Goal: Task Accomplishment & Management: Manage account settings

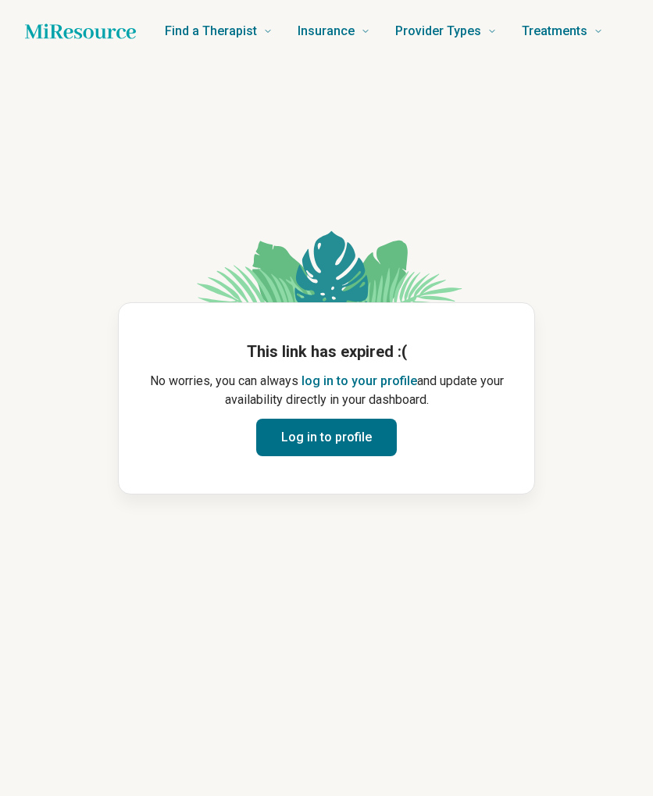
click at [338, 437] on button "Log in to profile" at bounding box center [326, 437] width 141 height 37
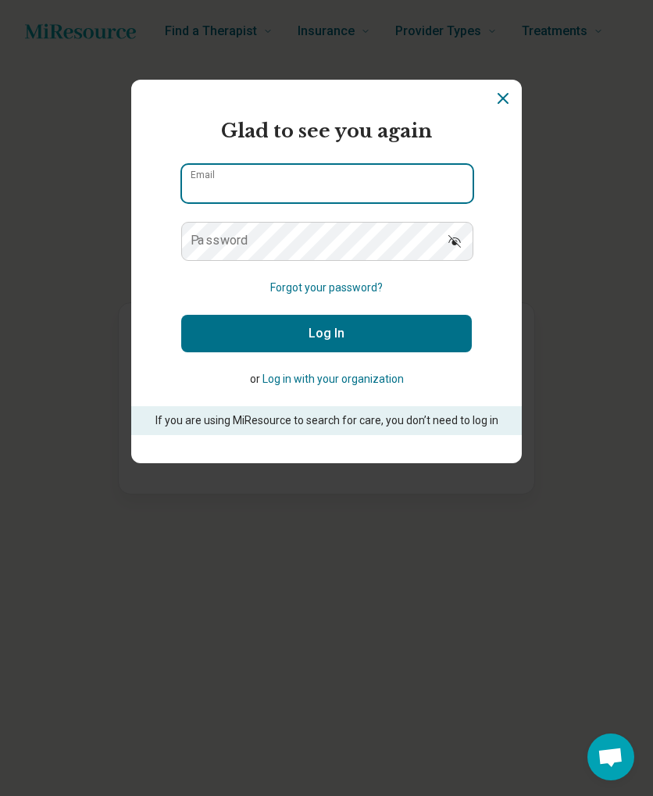
click at [348, 188] on input "Email" at bounding box center [327, 183] width 291 height 37
type input "**********"
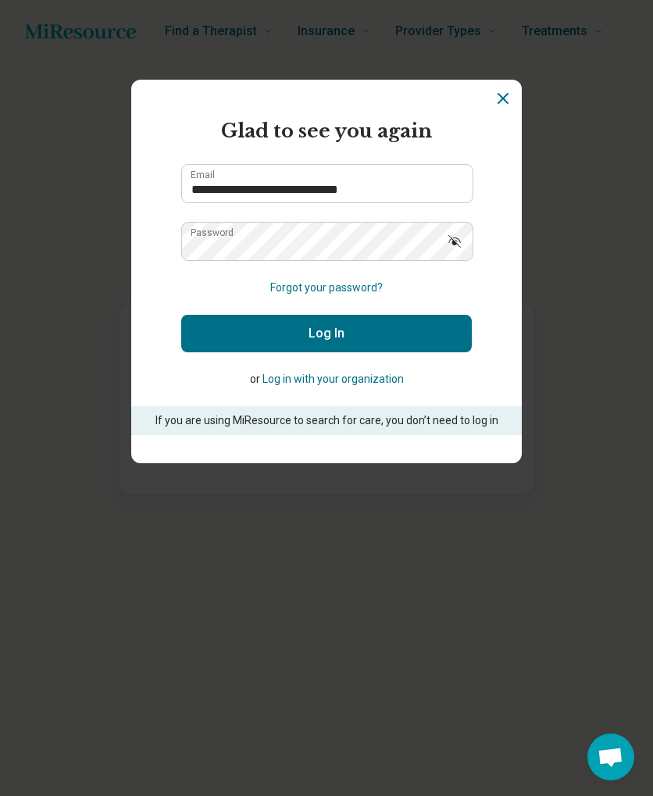
click at [345, 321] on button "Log In" at bounding box center [326, 333] width 291 height 37
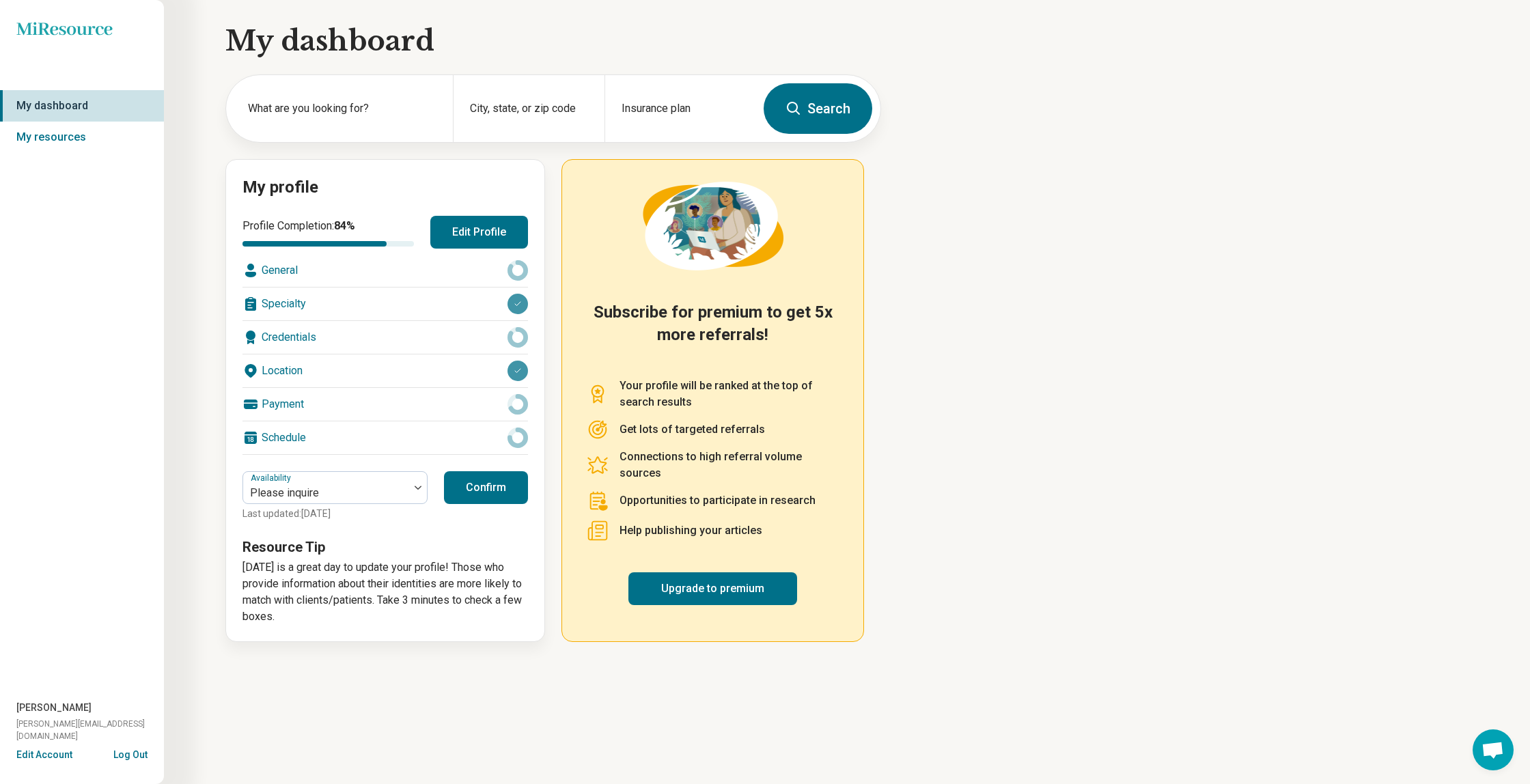
click at [485, 493] on button "Confirm" at bounding box center [486, 487] width 84 height 32
click at [485, 238] on button "Edit Profile" at bounding box center [479, 232] width 98 height 32
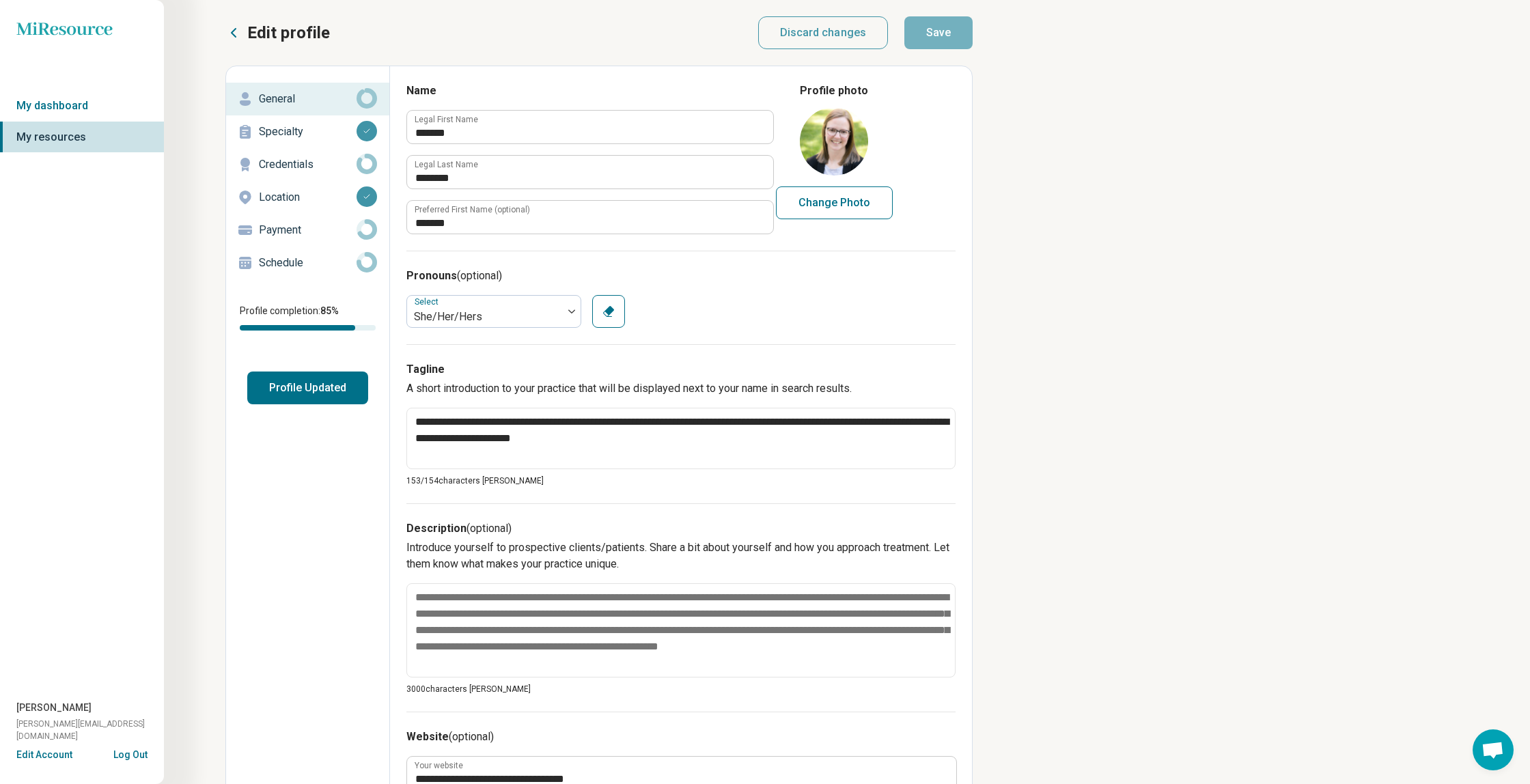
click at [370, 94] on icon at bounding box center [366, 98] width 20 height 20
click at [355, 161] on p "Credentials" at bounding box center [308, 164] width 98 height 17
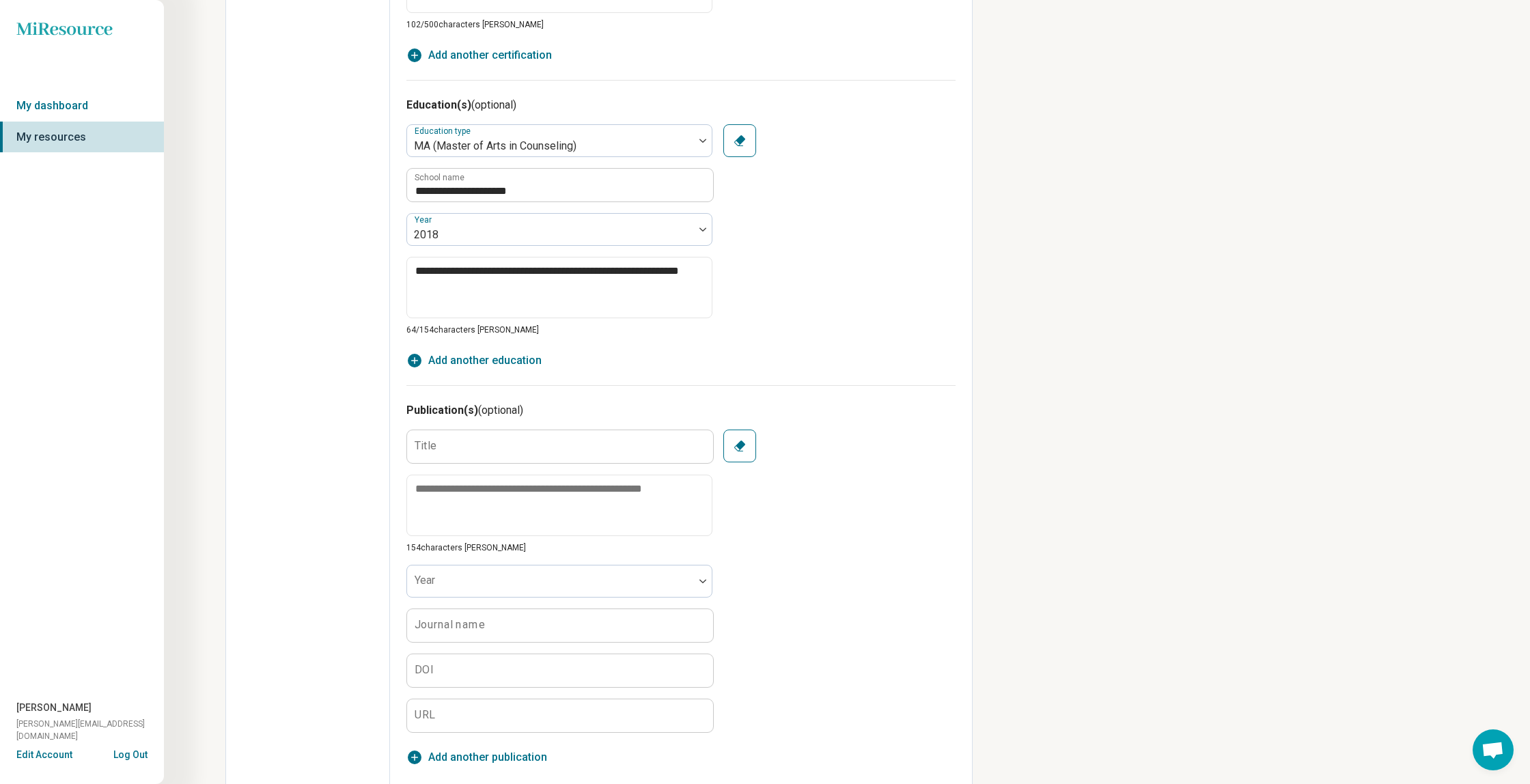
scroll to position [851, 0]
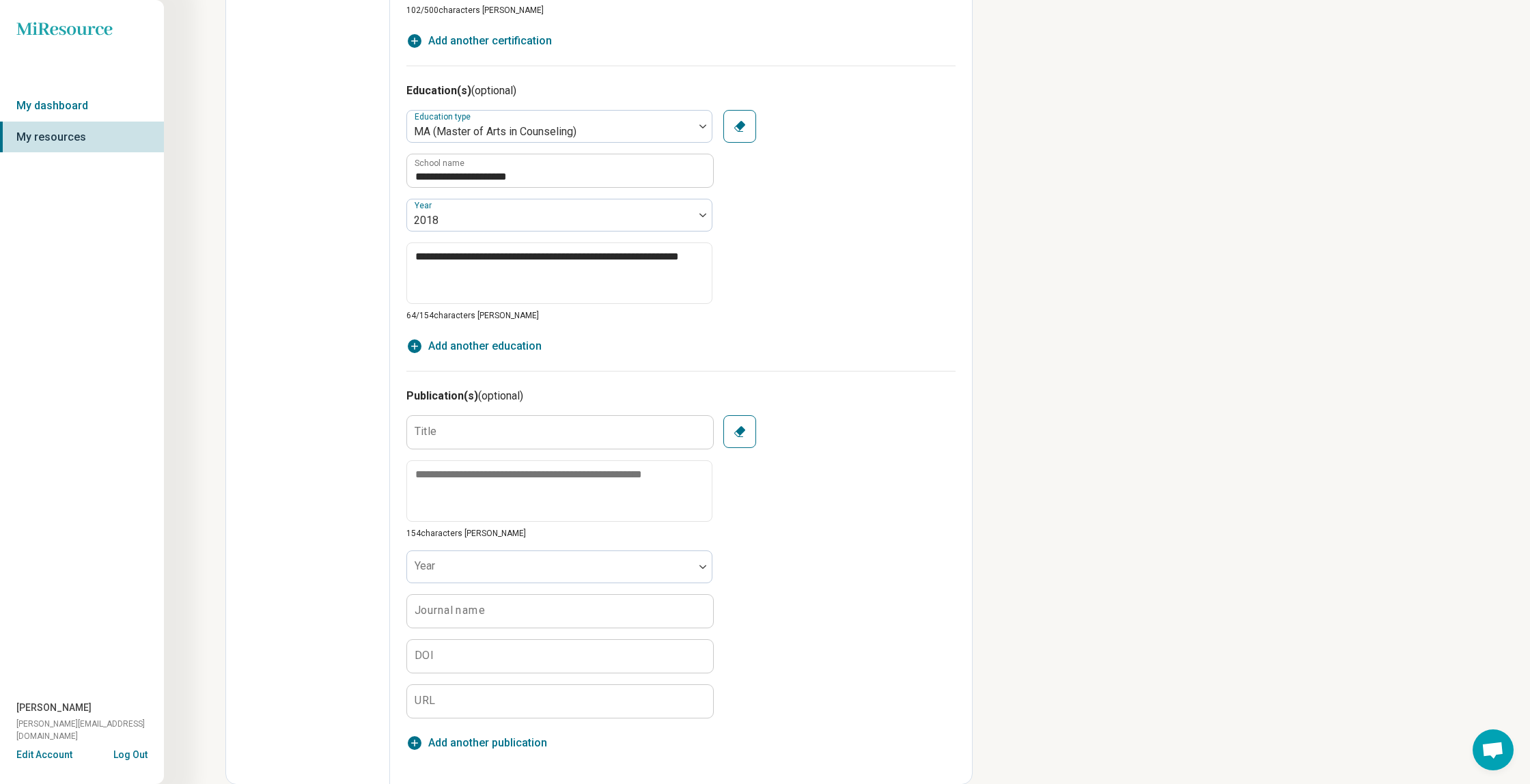
click at [570, 435] on icon "button" at bounding box center [740, 432] width 14 height 14
type textarea "*"
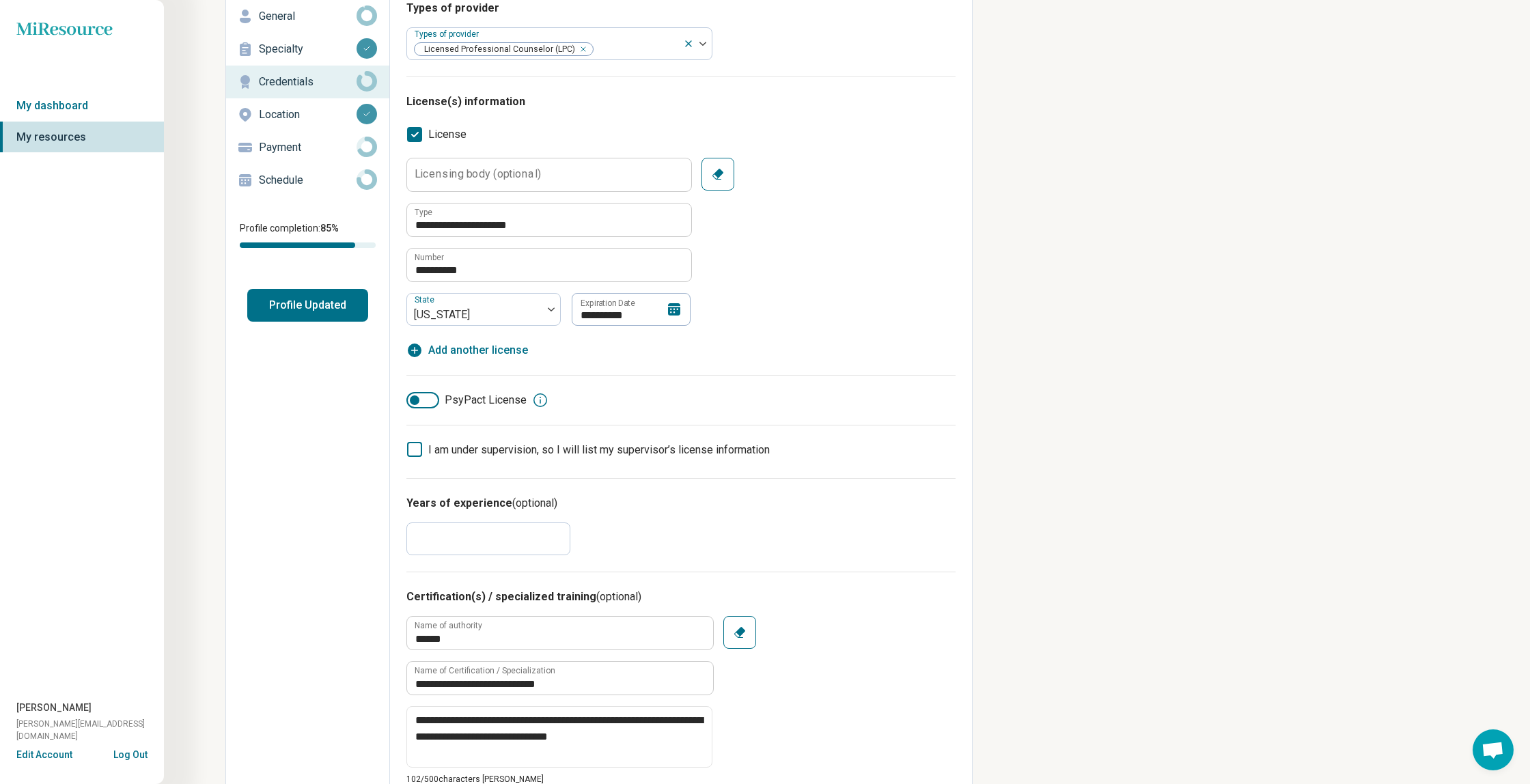
scroll to position [0, 0]
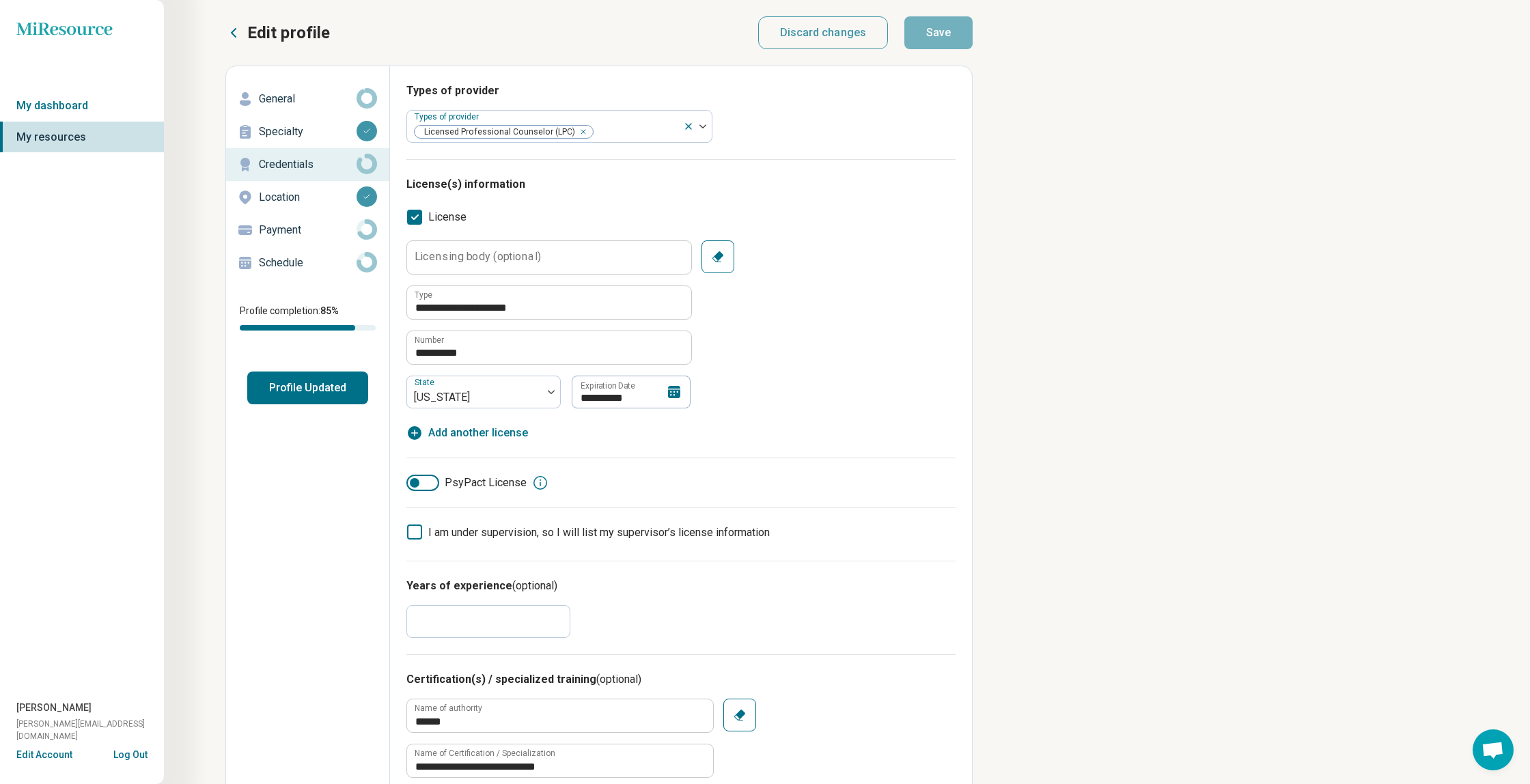
click at [368, 195] on icon at bounding box center [366, 197] width 5 height 4
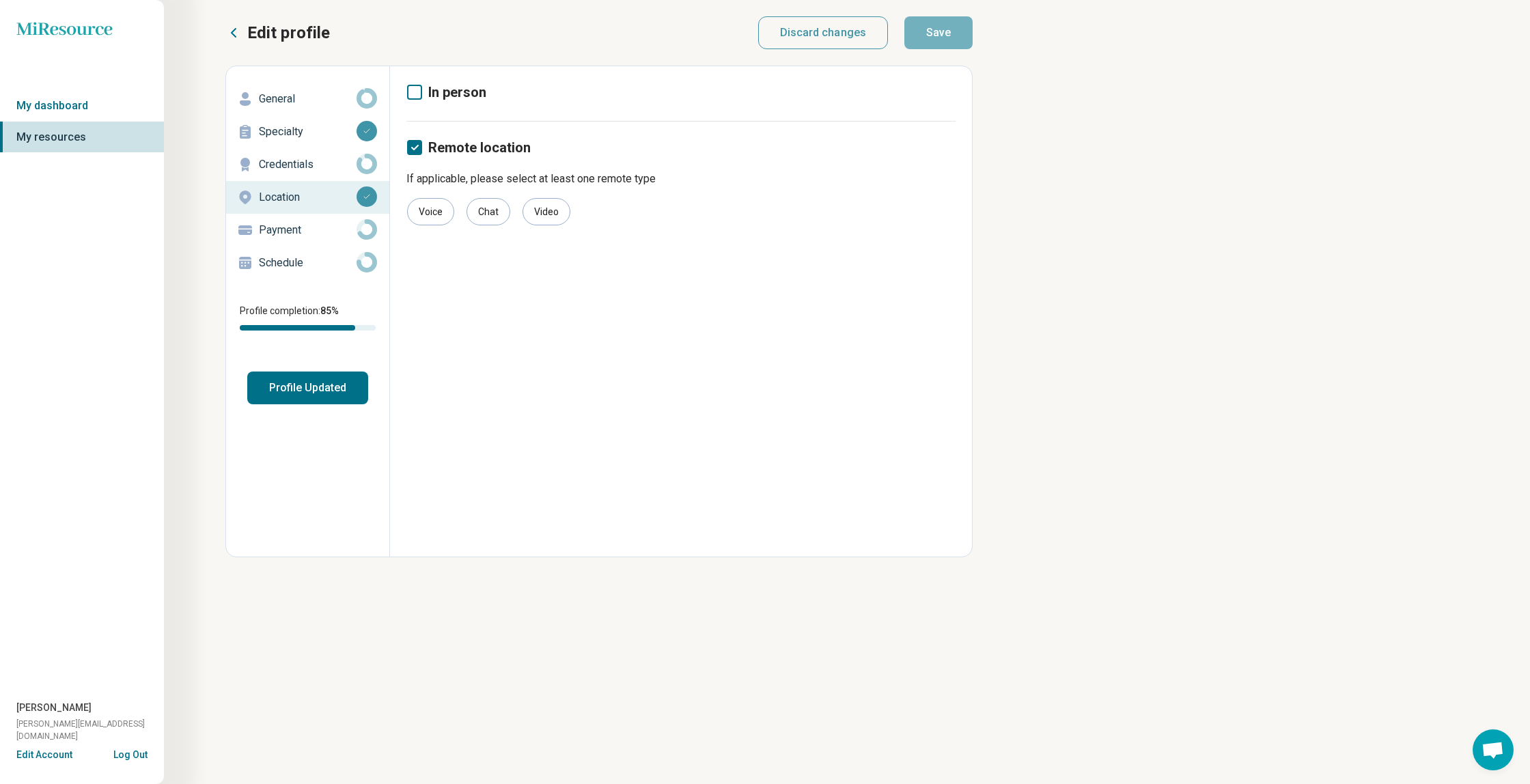
click at [366, 232] on icon at bounding box center [366, 229] width 20 height 20
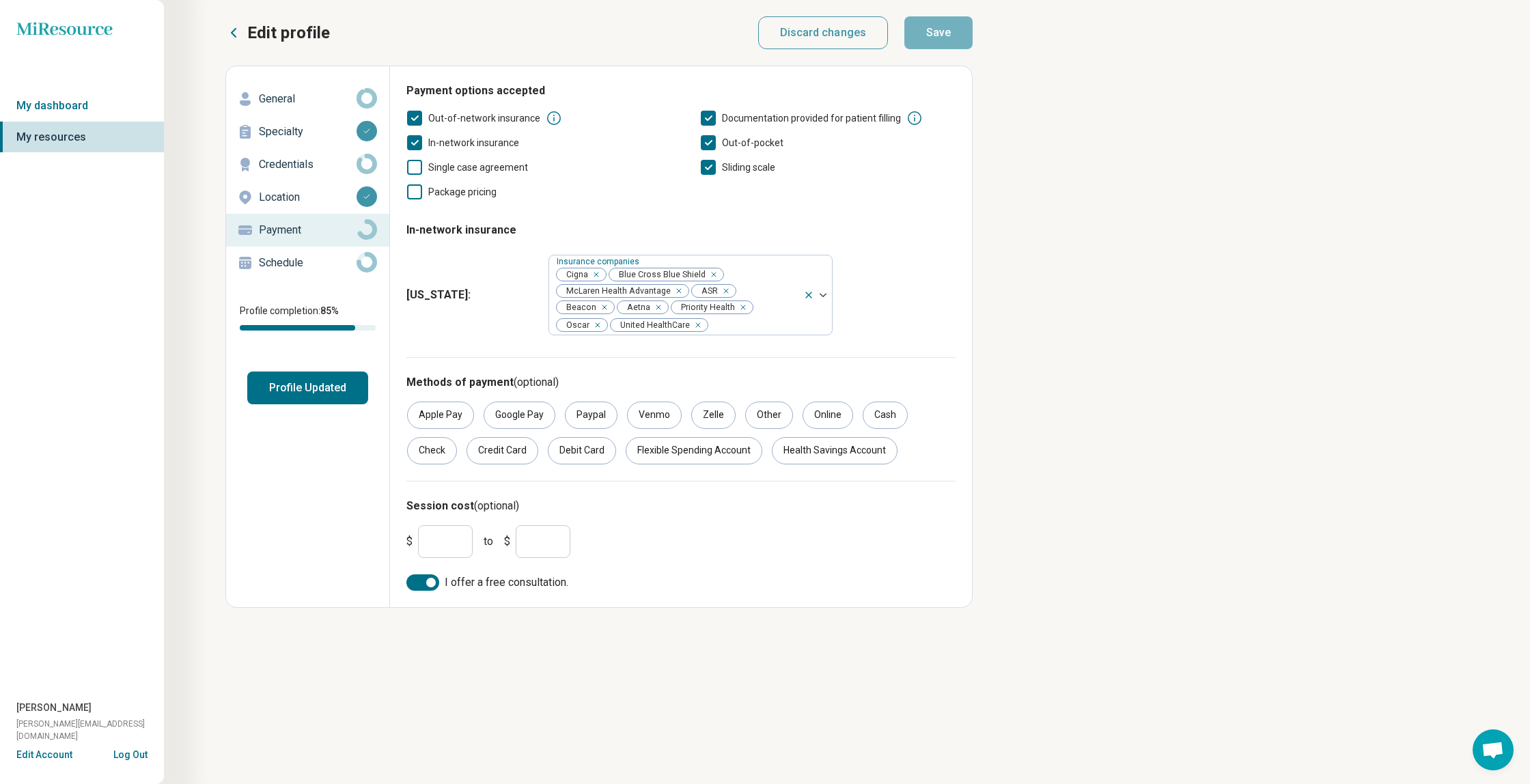
click at [362, 258] on icon at bounding box center [366, 261] width 20 height 20
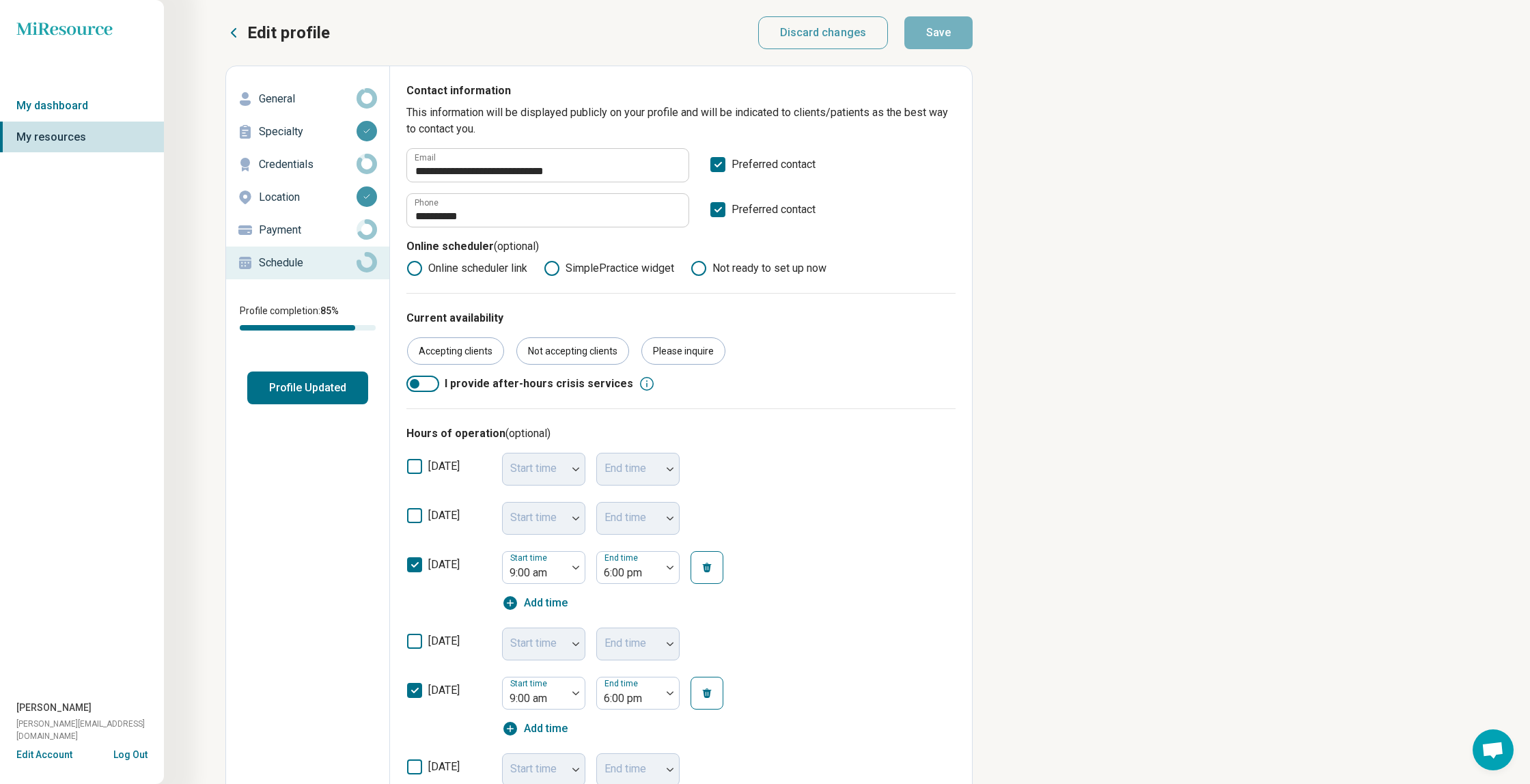
click at [338, 380] on button "Profile Updated" at bounding box center [308, 387] width 121 height 32
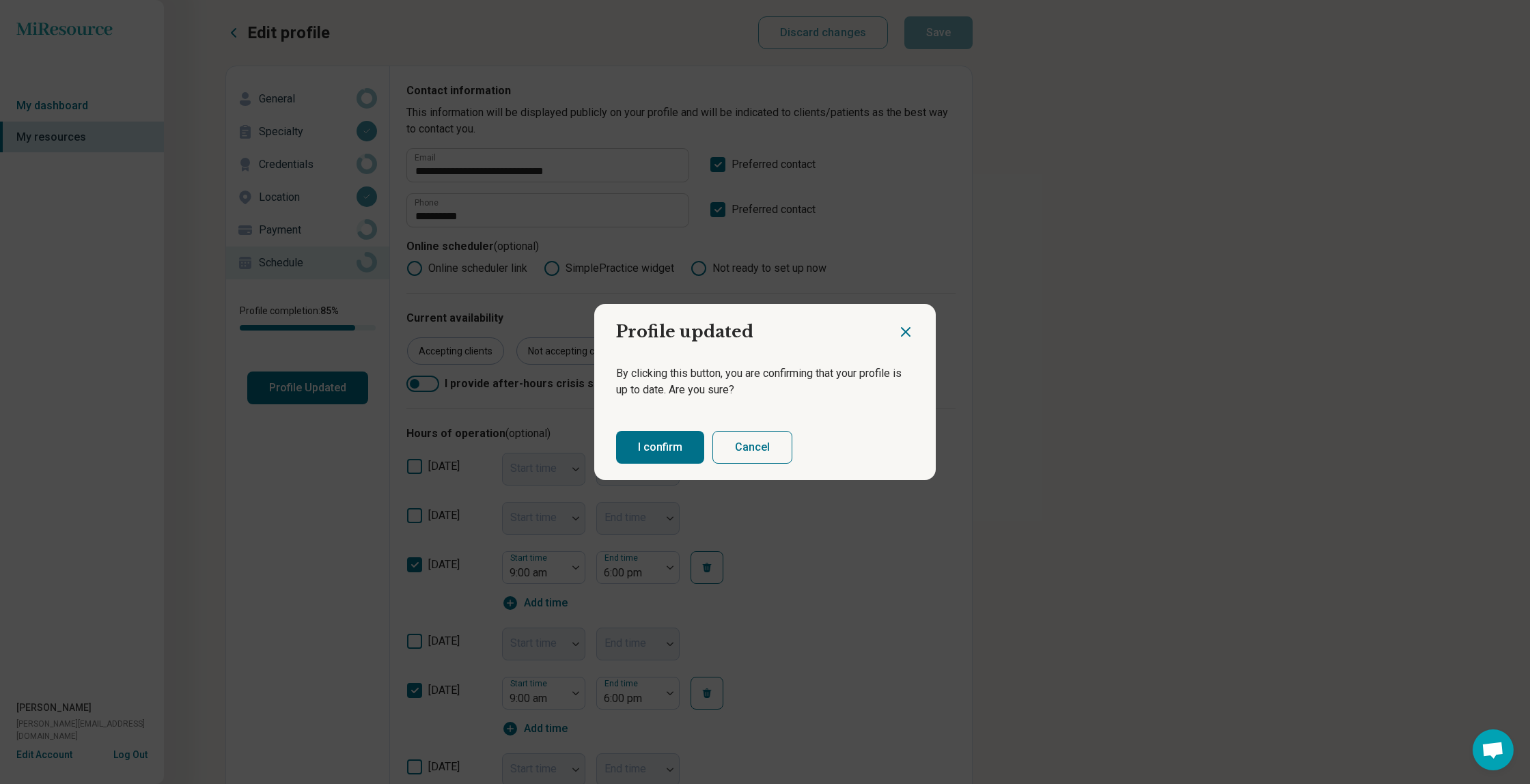
click at [570, 441] on button "I confirm" at bounding box center [660, 447] width 88 height 32
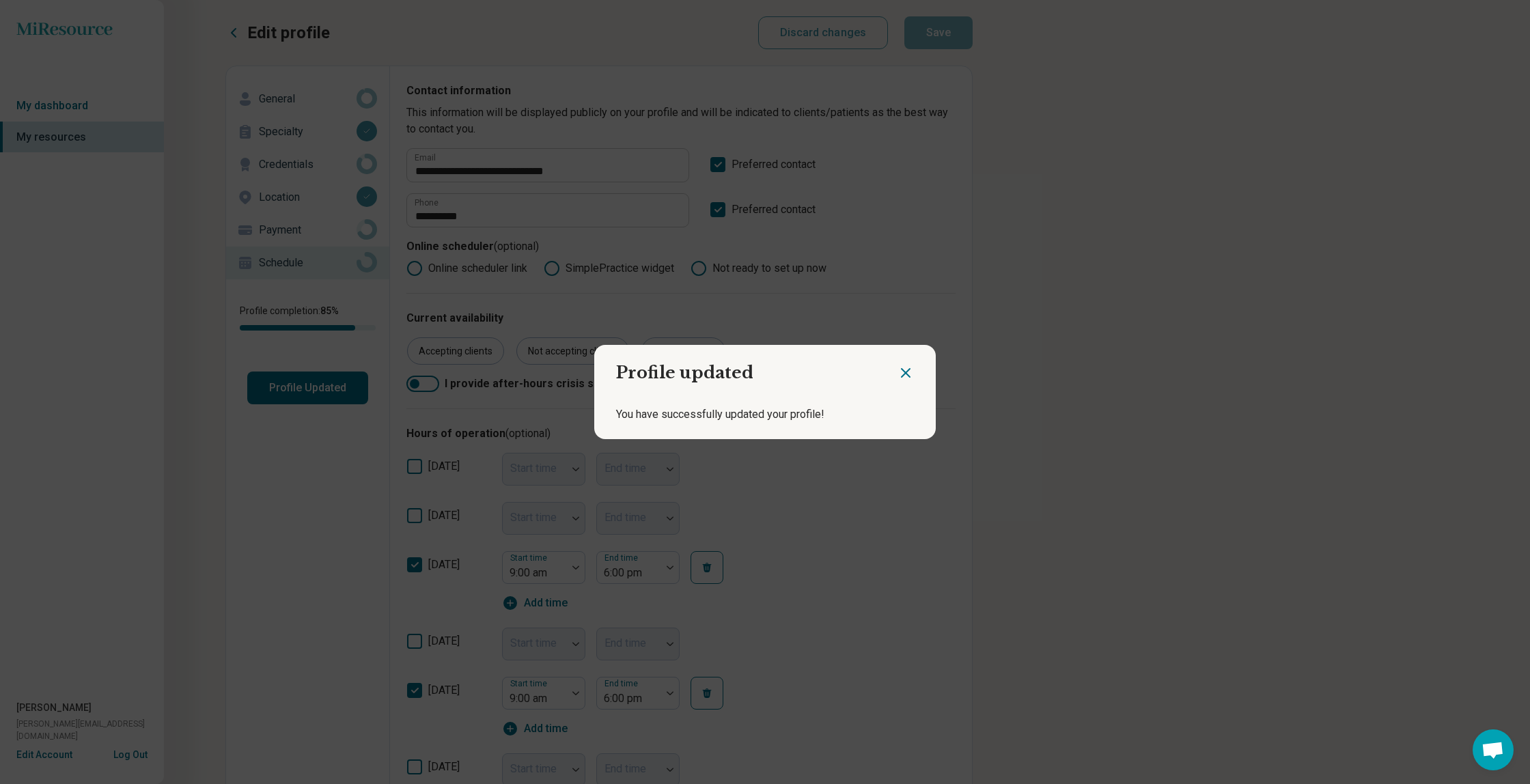
click at [570, 373] on icon "Close dialog" at bounding box center [905, 372] width 17 height 17
